Goal: Check status

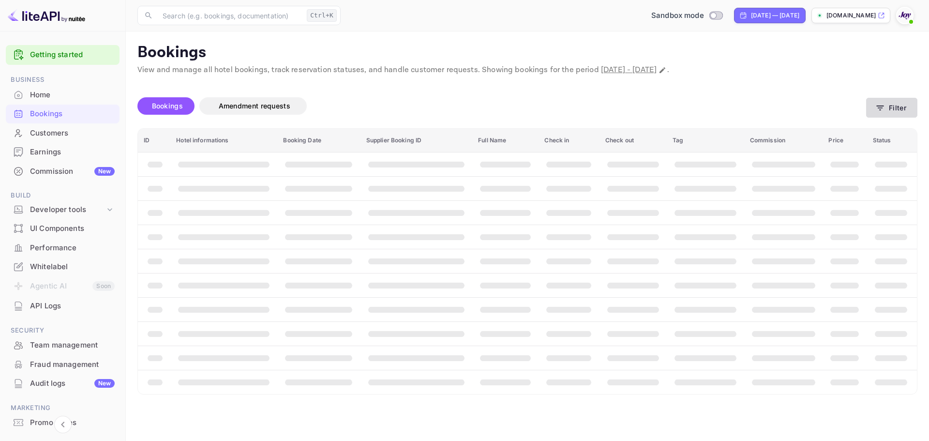
click at [901, 109] on button "Filter" at bounding box center [891, 108] width 51 height 20
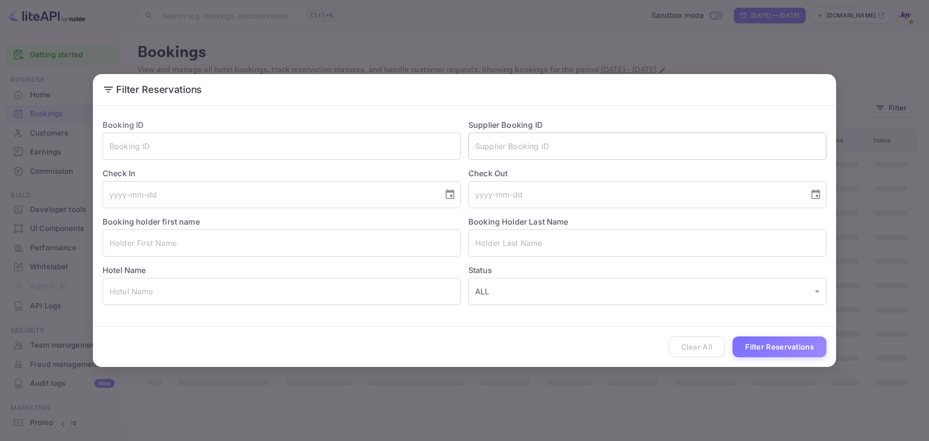
click at [496, 149] on input "text" at bounding box center [647, 146] width 358 height 27
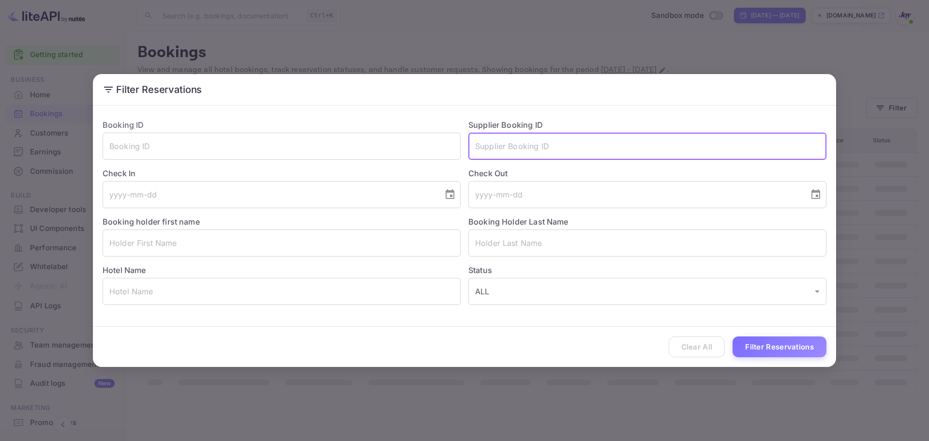
paste input "9487624"
type input "9487624"
click at [776, 345] on button "Filter Reservations" at bounding box center [780, 346] width 94 height 21
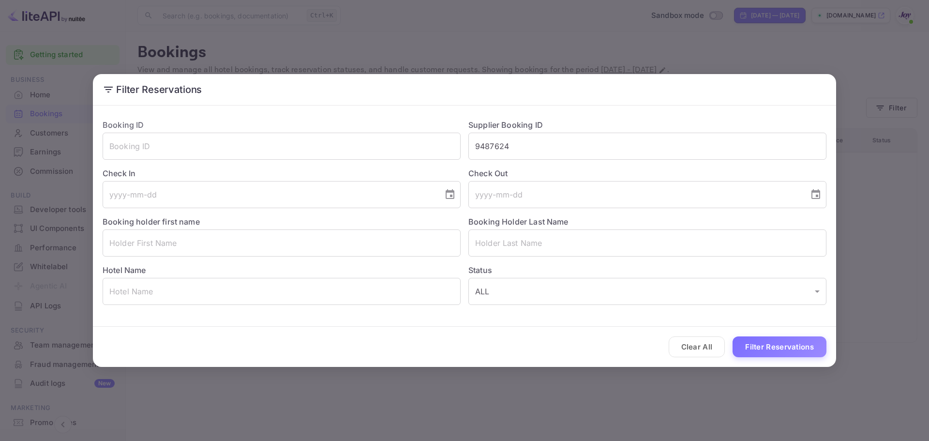
drag, startPoint x: 699, startPoint y: 347, endPoint x: 677, endPoint y: 328, distance: 29.5
click at [698, 347] on button "Clear All" at bounding box center [697, 346] width 57 height 21
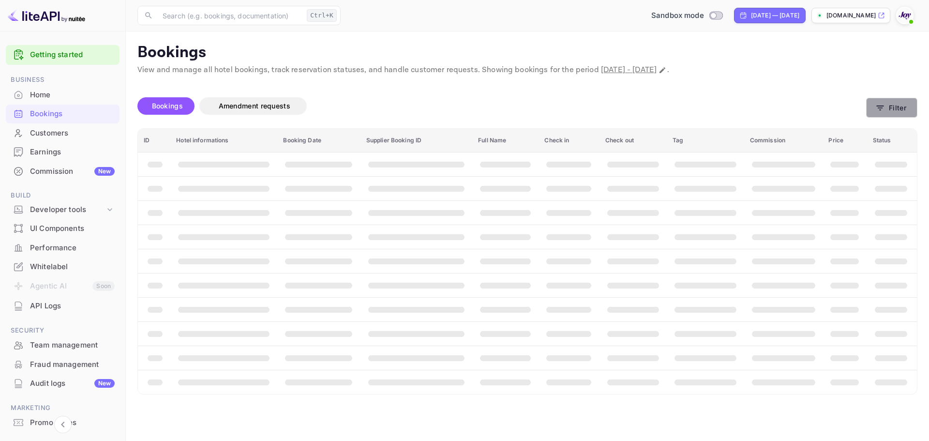
click at [911, 109] on button "Filter" at bounding box center [891, 108] width 51 height 20
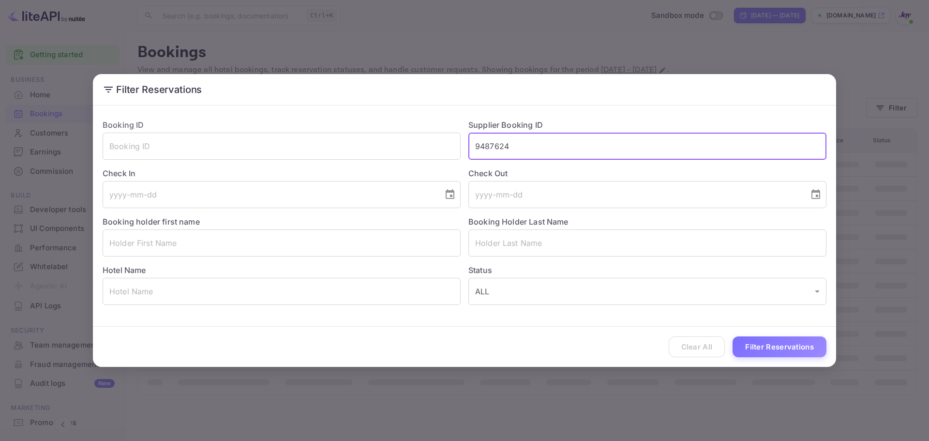
drag, startPoint x: 541, startPoint y: 156, endPoint x: 465, endPoint y: 155, distance: 76.5
click at [465, 155] on div "Supplier Booking ID 9487624 ​" at bounding box center [644, 135] width 366 height 48
click at [492, 244] on input "text" at bounding box center [647, 242] width 358 height 27
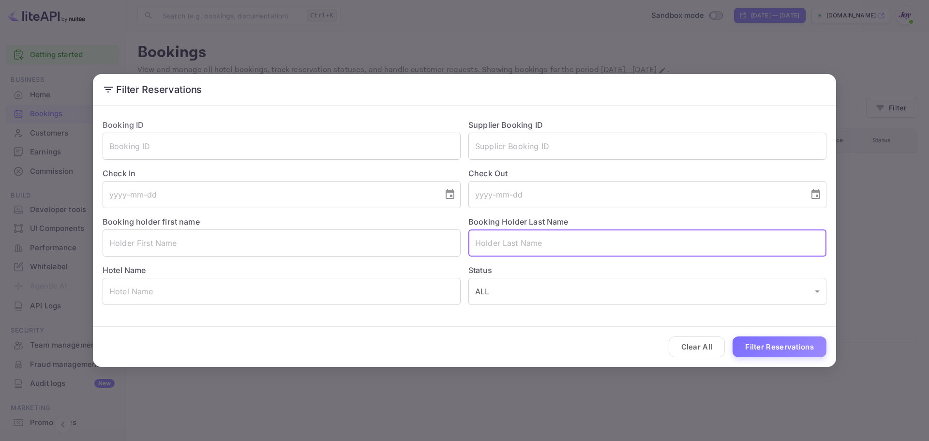
paste input "Garfield"
type input "Garfield"
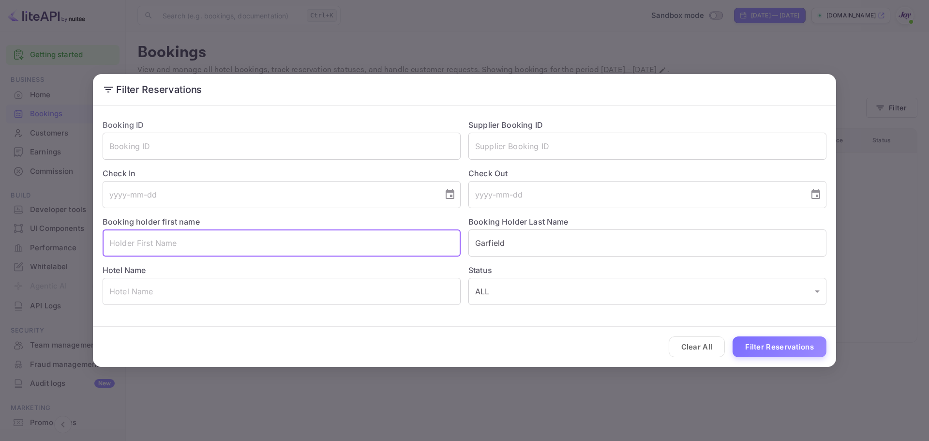
click at [324, 241] on input "text" at bounding box center [282, 242] width 358 height 27
paste input "[PERSON_NAME]"
type input "[PERSON_NAME]"
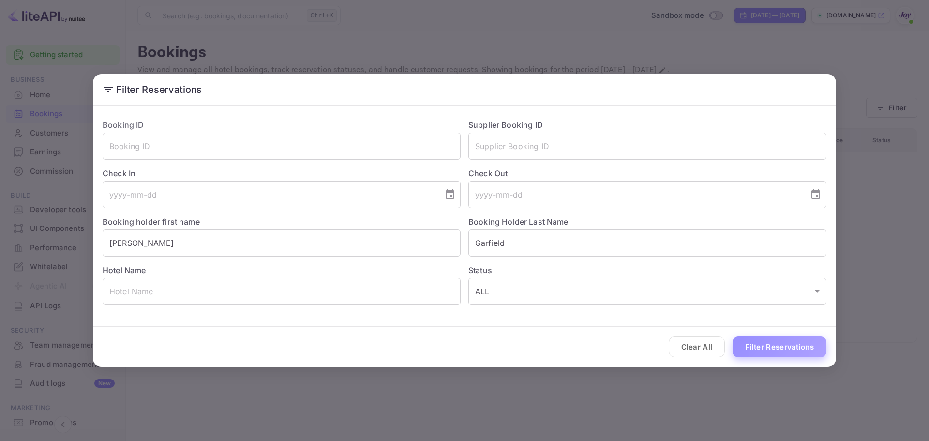
click at [764, 352] on button "Filter Reservations" at bounding box center [780, 346] width 94 height 21
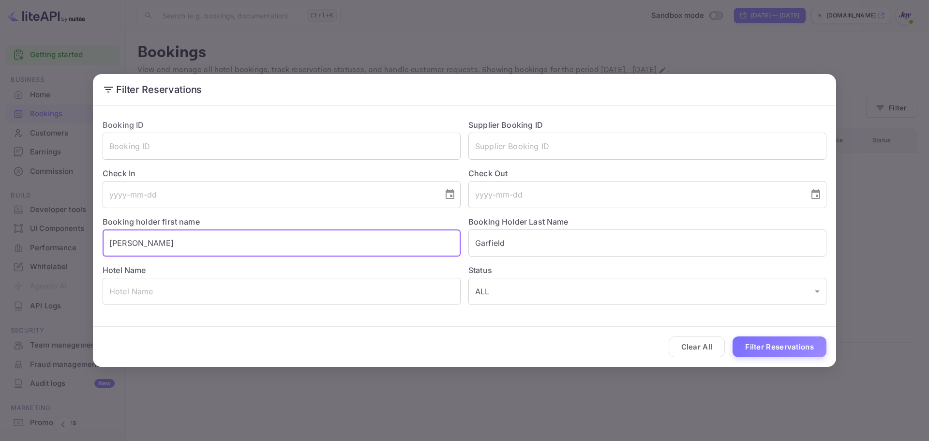
drag, startPoint x: 172, startPoint y: 246, endPoint x: 65, endPoint y: 246, distance: 106.5
click at [65, 246] on div "Filter Reservations Booking ID ​ Supplier Booking ID ​ Check In ​ Check Out ​ B…" at bounding box center [464, 220] width 929 height 441
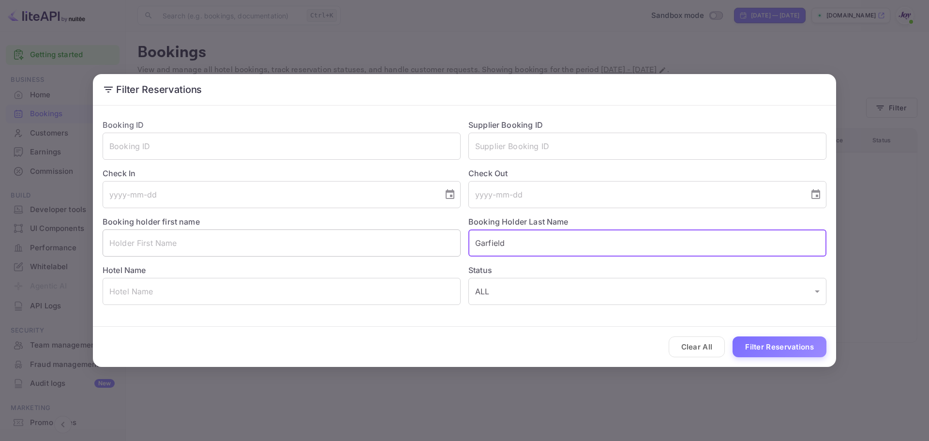
drag, startPoint x: 549, startPoint y: 241, endPoint x: 454, endPoint y: 243, distance: 94.9
click at [454, 243] on div "Booking ID ​ Supplier Booking ID ​ Check In ​ Check Out ​ Booking holder first …" at bounding box center [461, 208] width 732 height 194
click at [514, 240] on input "text" at bounding box center [647, 242] width 358 height 27
paste input "Garfield"
type input "Garfield"
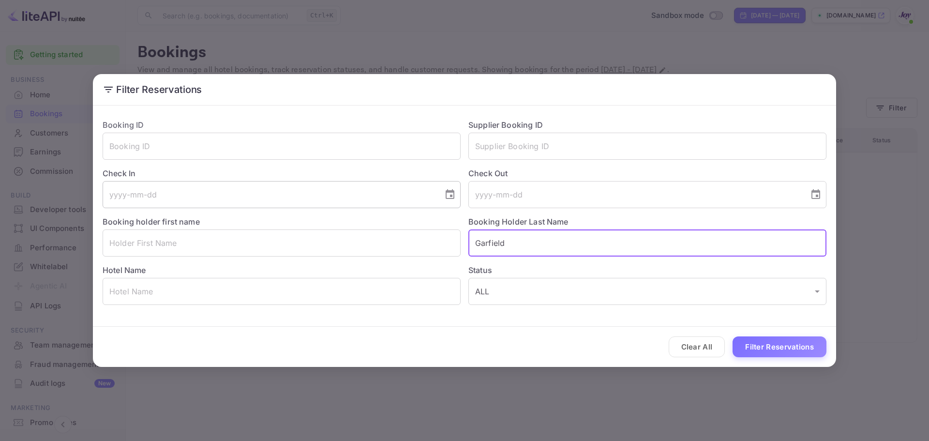
click at [452, 194] on icon "Choose date" at bounding box center [450, 195] width 12 height 12
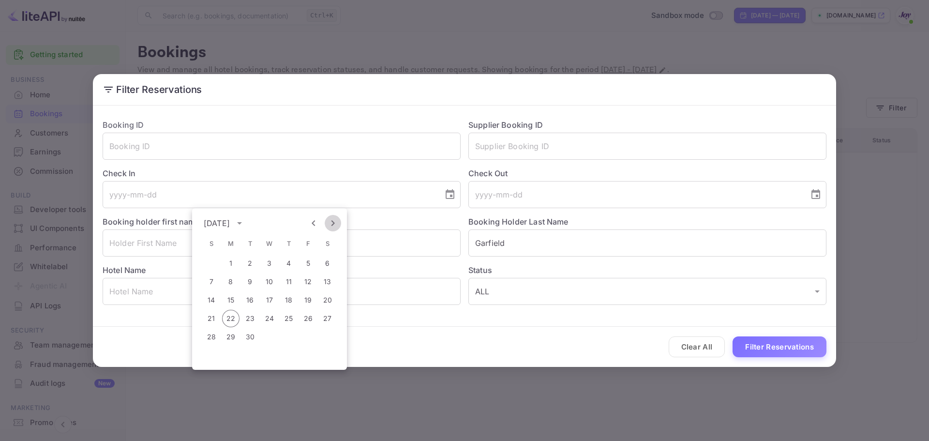
click at [329, 220] on icon "Next month" at bounding box center [333, 223] width 12 height 12
click at [304, 283] on button "10" at bounding box center [308, 281] width 17 height 17
type input "[DATE]"
drag, startPoint x: 637, startPoint y: 191, endPoint x: 798, endPoint y: 208, distance: 162.0
click at [639, 191] on input "tel" at bounding box center [635, 194] width 334 height 27
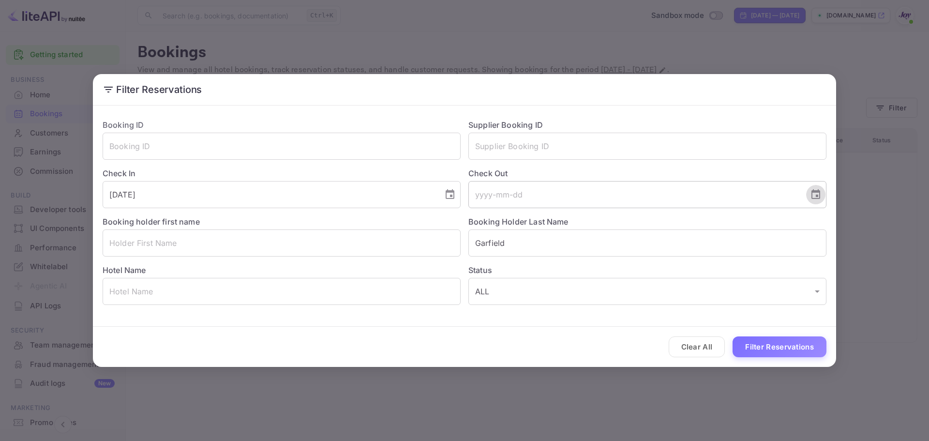
click at [818, 195] on icon "Choose date" at bounding box center [816, 195] width 12 height 12
click at [700, 228] on icon "Next month" at bounding box center [699, 223] width 12 height 12
click at [690, 282] on button "11" at bounding box center [693, 281] width 17 height 17
type input "[DATE]"
click at [555, 253] on input "Garfield" at bounding box center [647, 242] width 358 height 27
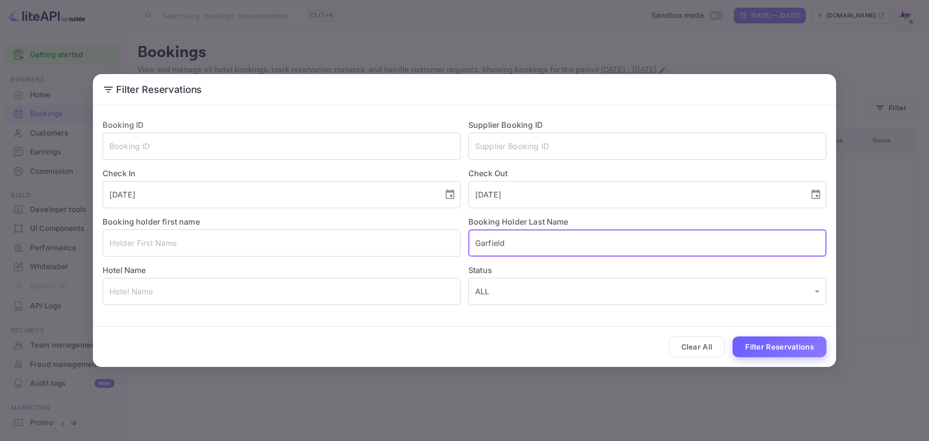
type input "Garfield"
click at [777, 344] on button "Filter Reservations" at bounding box center [780, 346] width 94 height 21
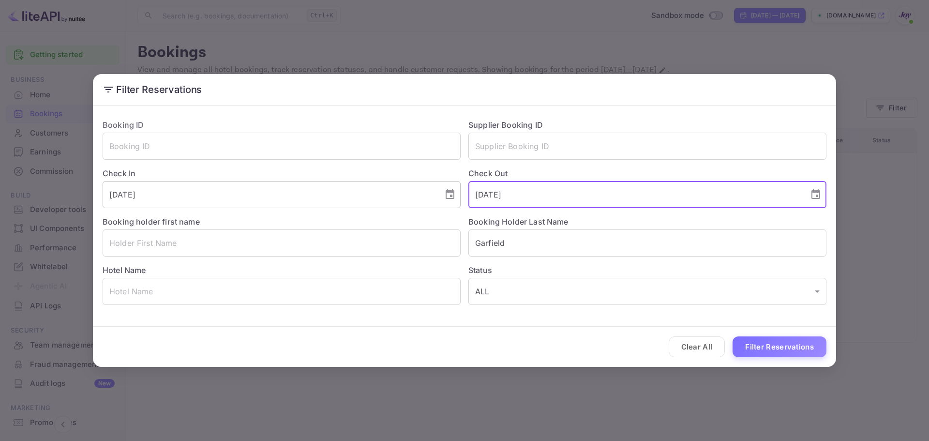
drag, startPoint x: 533, startPoint y: 198, endPoint x: 410, endPoint y: 198, distance: 122.4
click at [411, 198] on div "Booking ID ​ Supplier Booking ID ​ Check In [DATE] ​ Check Out [DATE] ​ Booking…" at bounding box center [461, 208] width 732 height 194
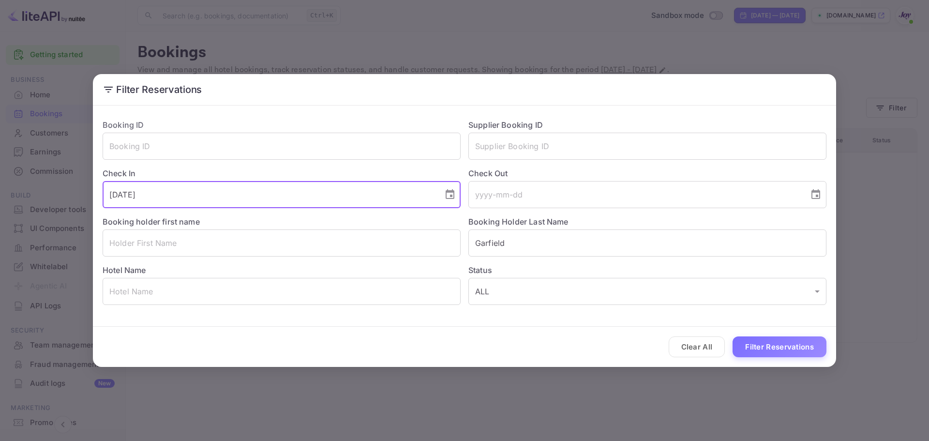
drag, startPoint x: 324, startPoint y: 192, endPoint x: 101, endPoint y: 193, distance: 223.1
click at [93, 191] on div "Booking ID ​ Supplier Booking ID ​ Check In [DATE] ​ Check Out ​ Booking holder…" at bounding box center [464, 211] width 743 height 205
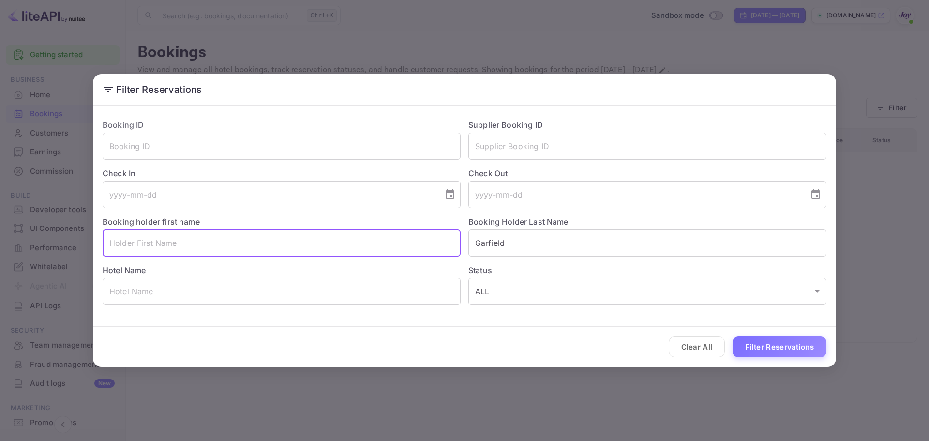
click at [145, 242] on input "text" at bounding box center [282, 242] width 358 height 27
paste input "[MEDICAL_DATA][PERSON_NAME]"
click at [150, 245] on input "[MEDICAL_DATA][PERSON_NAME]" at bounding box center [282, 242] width 358 height 27
type input "[MEDICAL_DATA]"
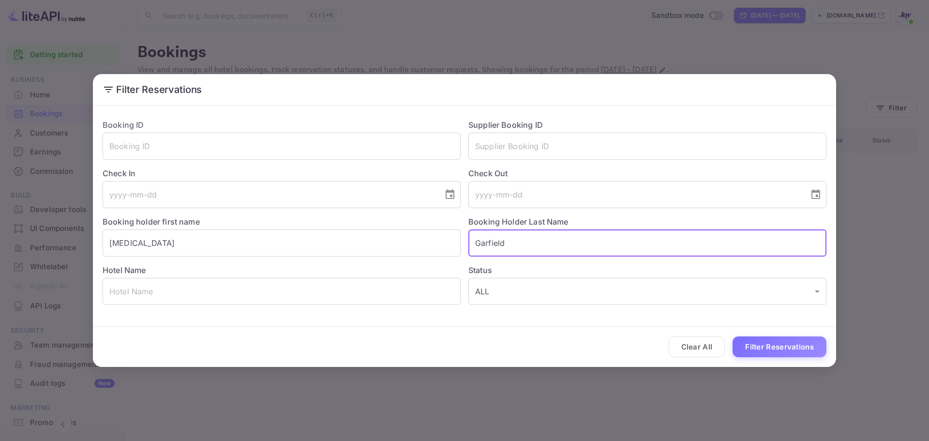
click at [488, 246] on input "Garfield" at bounding box center [647, 242] width 358 height 27
drag, startPoint x: 514, startPoint y: 243, endPoint x: 453, endPoint y: 245, distance: 62.0
click at [453, 245] on div "Booking ID ​ Supplier Booking ID ​ Check In ​ Check Out ​ Booking holder first …" at bounding box center [461, 208] width 732 height 194
paste input "Parayko"
type input "Parayko"
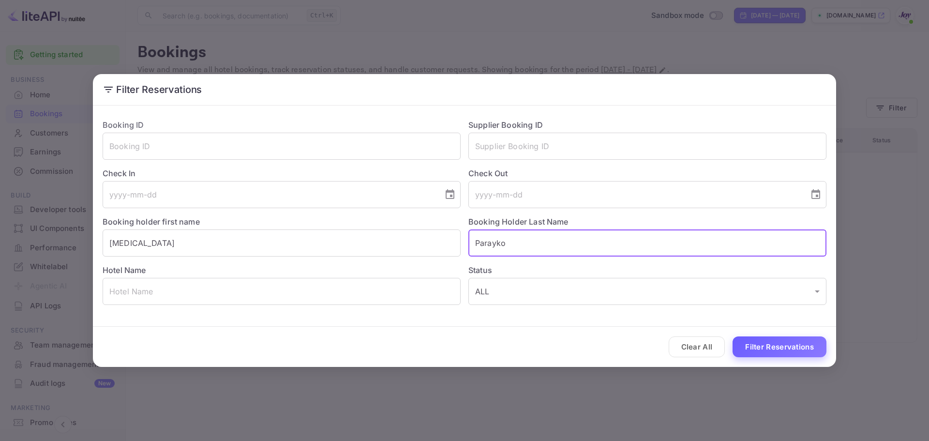
click at [760, 343] on button "Filter Reservations" at bounding box center [780, 346] width 94 height 21
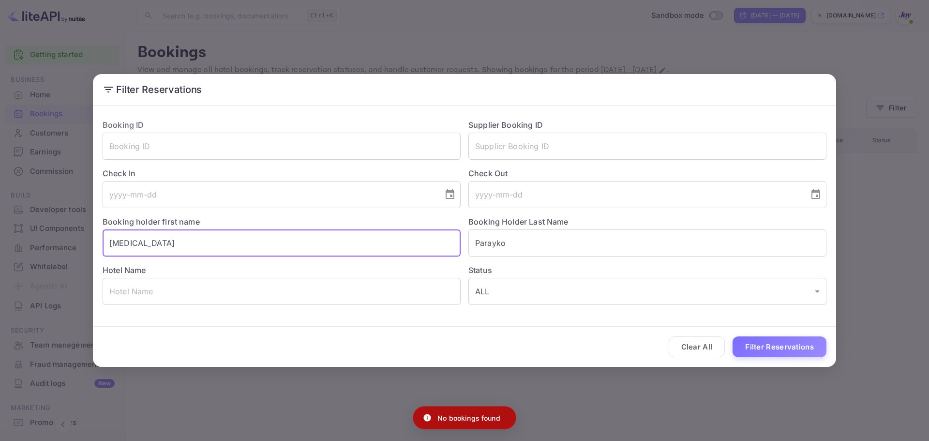
drag, startPoint x: 148, startPoint y: 244, endPoint x: 86, endPoint y: 248, distance: 61.6
click at [86, 248] on div "Filter Reservations Booking ID ​ Supplier Booking ID ​ Check In ​ Check Out ​ B…" at bounding box center [464, 220] width 929 height 441
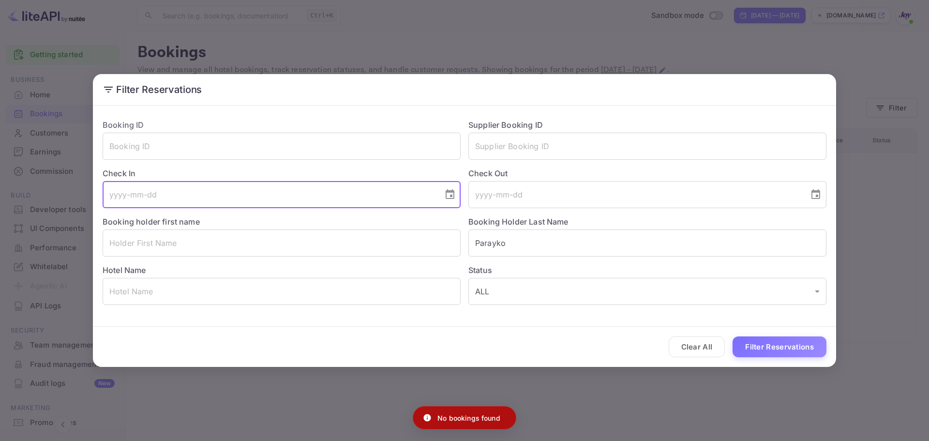
click at [136, 190] on input "tel" at bounding box center [270, 194] width 334 height 27
click at [456, 199] on button "Choose date" at bounding box center [449, 194] width 19 height 19
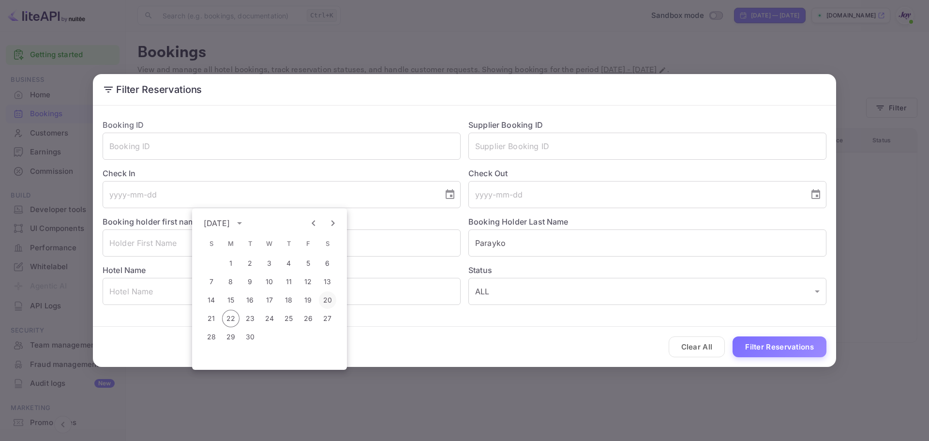
drag, startPoint x: 331, startPoint y: 303, endPoint x: 302, endPoint y: 248, distance: 62.8
click at [331, 302] on button "20" at bounding box center [327, 299] width 17 height 17
type input "[DATE]"
click at [815, 196] on icon "Choose date" at bounding box center [816, 195] width 12 height 12
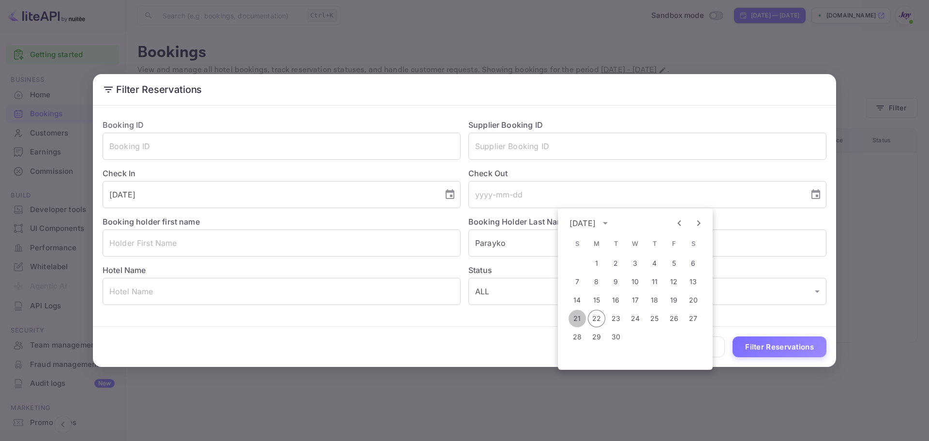
click at [577, 317] on button "21" at bounding box center [577, 318] width 17 height 17
type input "[DATE]"
click at [306, 247] on input "text" at bounding box center [282, 242] width 358 height 27
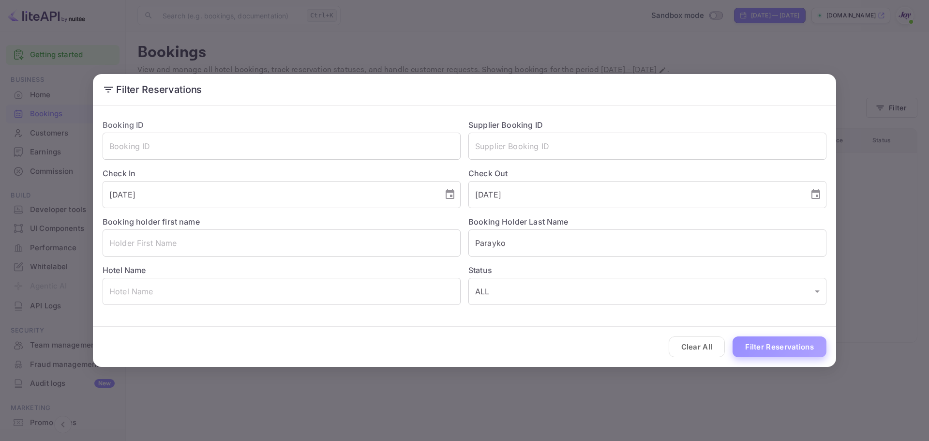
click at [760, 353] on button "Filter Reservations" at bounding box center [780, 346] width 94 height 21
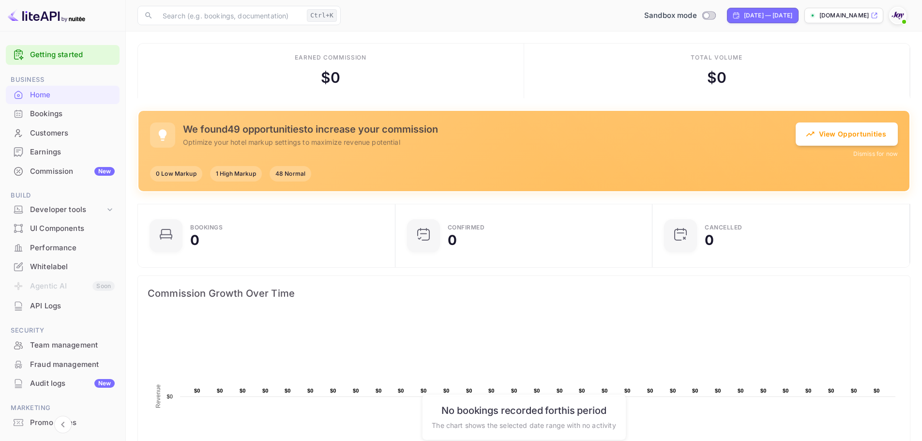
click at [73, 114] on div "Bookings" at bounding box center [72, 113] width 85 height 11
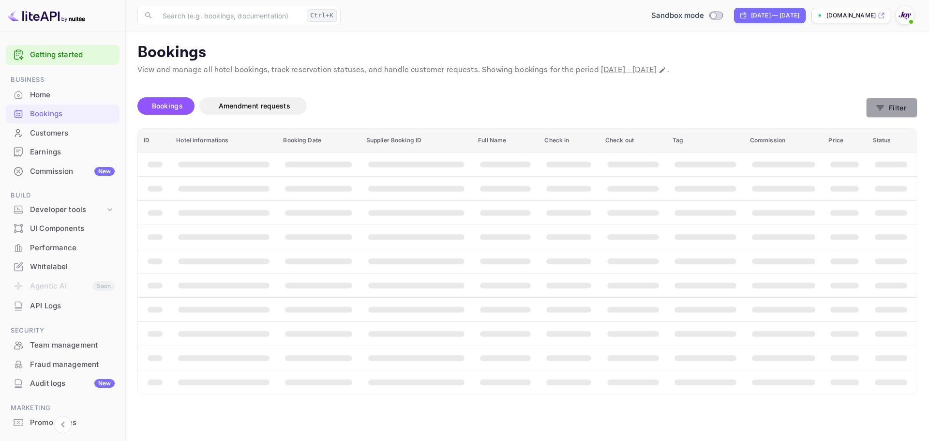
click at [902, 108] on button "Filter" at bounding box center [891, 108] width 51 height 20
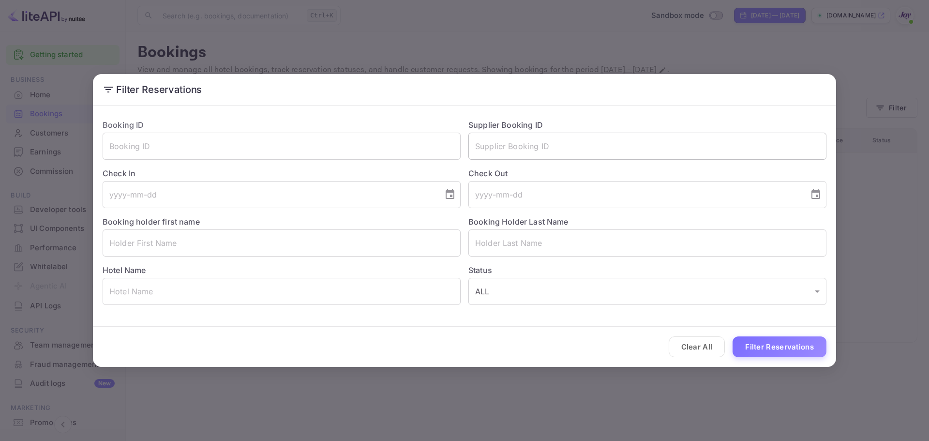
click at [550, 150] on input "text" at bounding box center [647, 146] width 358 height 27
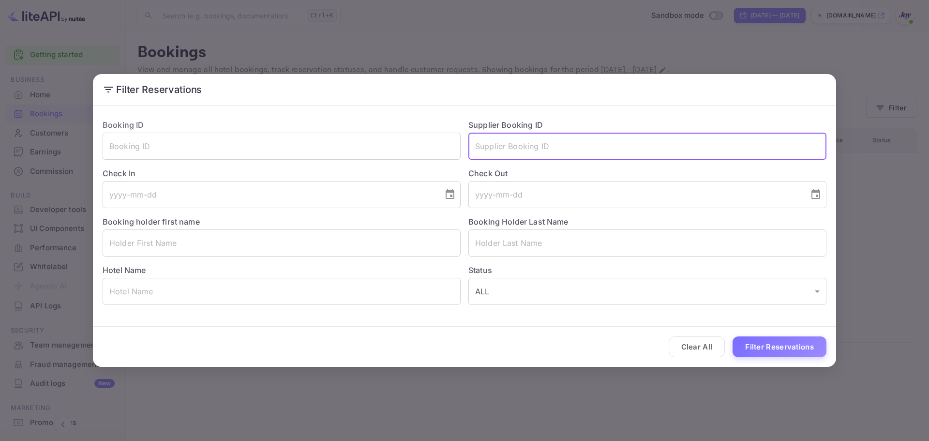
paste input "9487624"
type input "9487624"
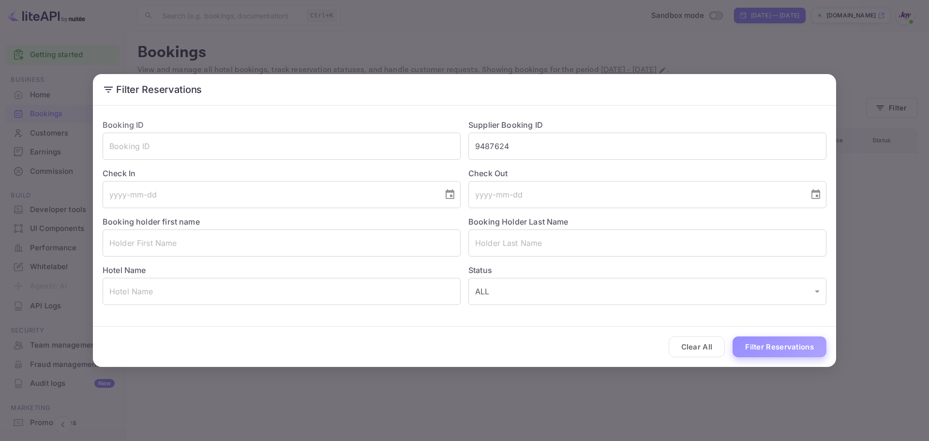
click at [748, 340] on button "Filter Reservations" at bounding box center [780, 346] width 94 height 21
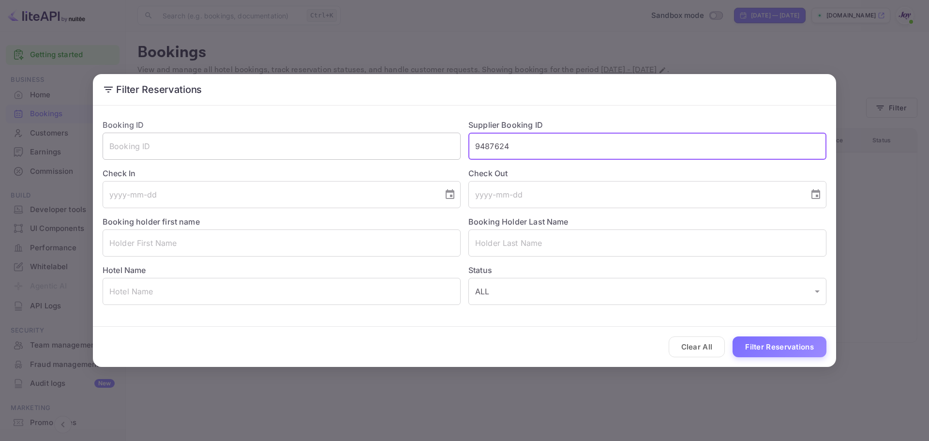
drag, startPoint x: 466, startPoint y: 152, endPoint x: 438, endPoint y: 153, distance: 27.6
click at [438, 153] on div "Booking ID ​ Supplier Booking ID 9487624 ​ Check In ​ Check Out ​ Booking holde…" at bounding box center [461, 208] width 732 height 194
click at [367, 149] on input "text" at bounding box center [282, 146] width 358 height 27
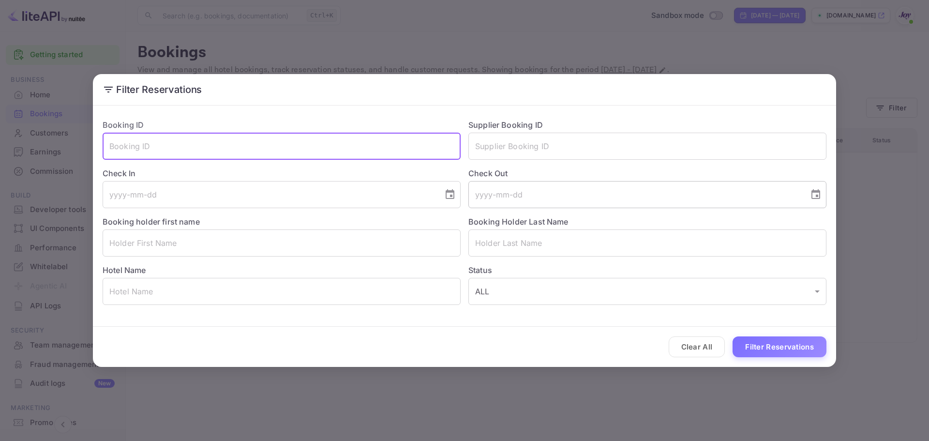
paste input "9487624"
type input "9487624"
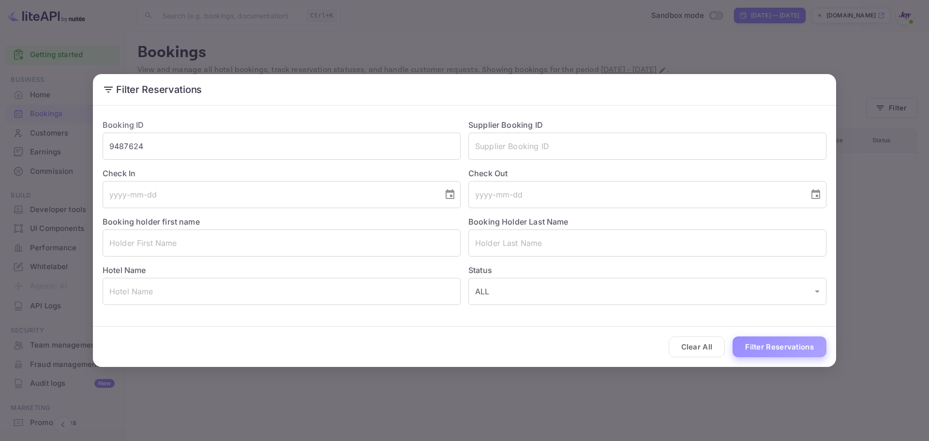
click at [742, 347] on button "Filter Reservations" at bounding box center [780, 346] width 94 height 21
